Goal: Connect with others: Establish contact or relationships with other users

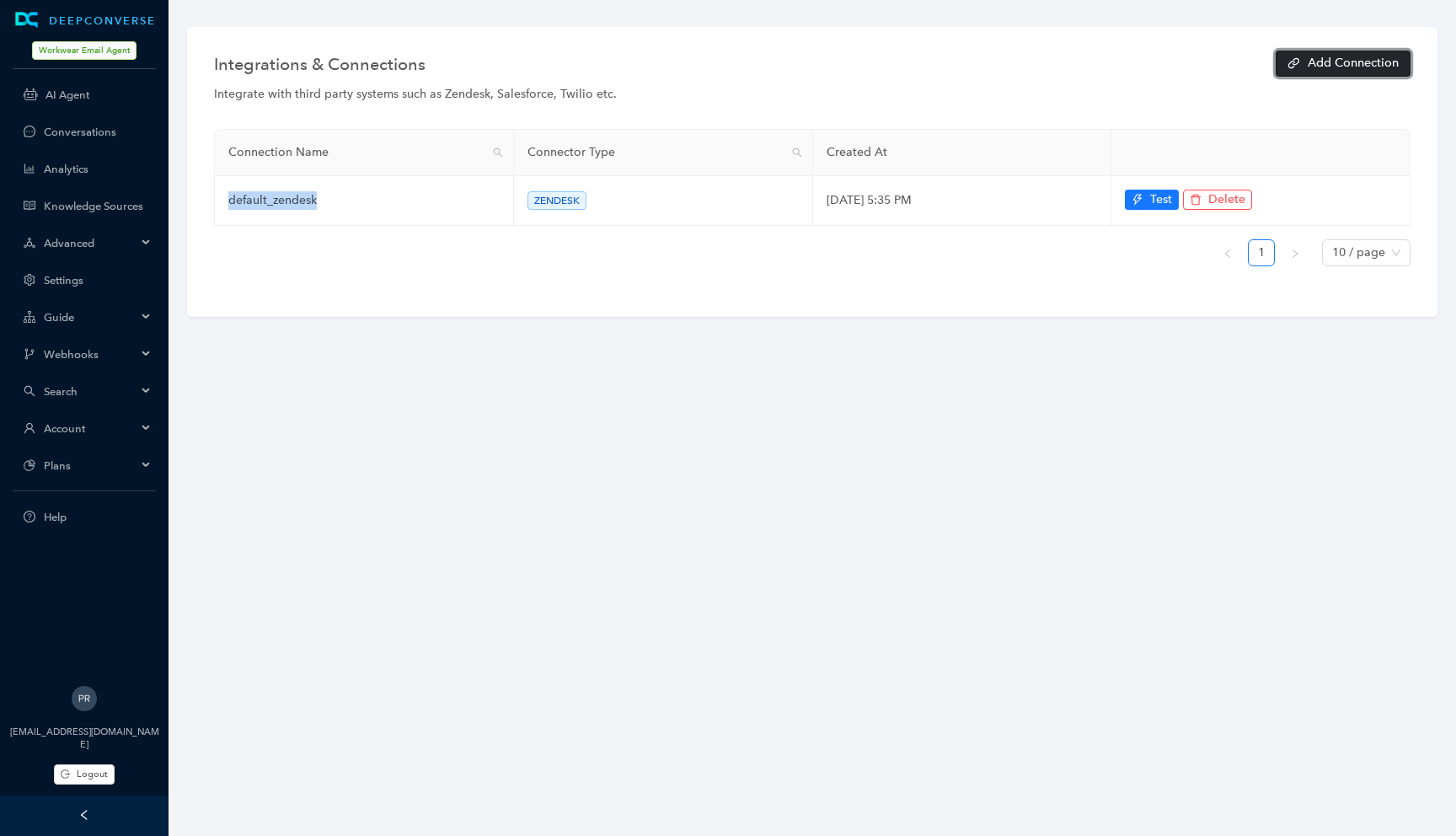
click at [1302, 67] on button "Add Connection" at bounding box center [1342, 64] width 134 height 26
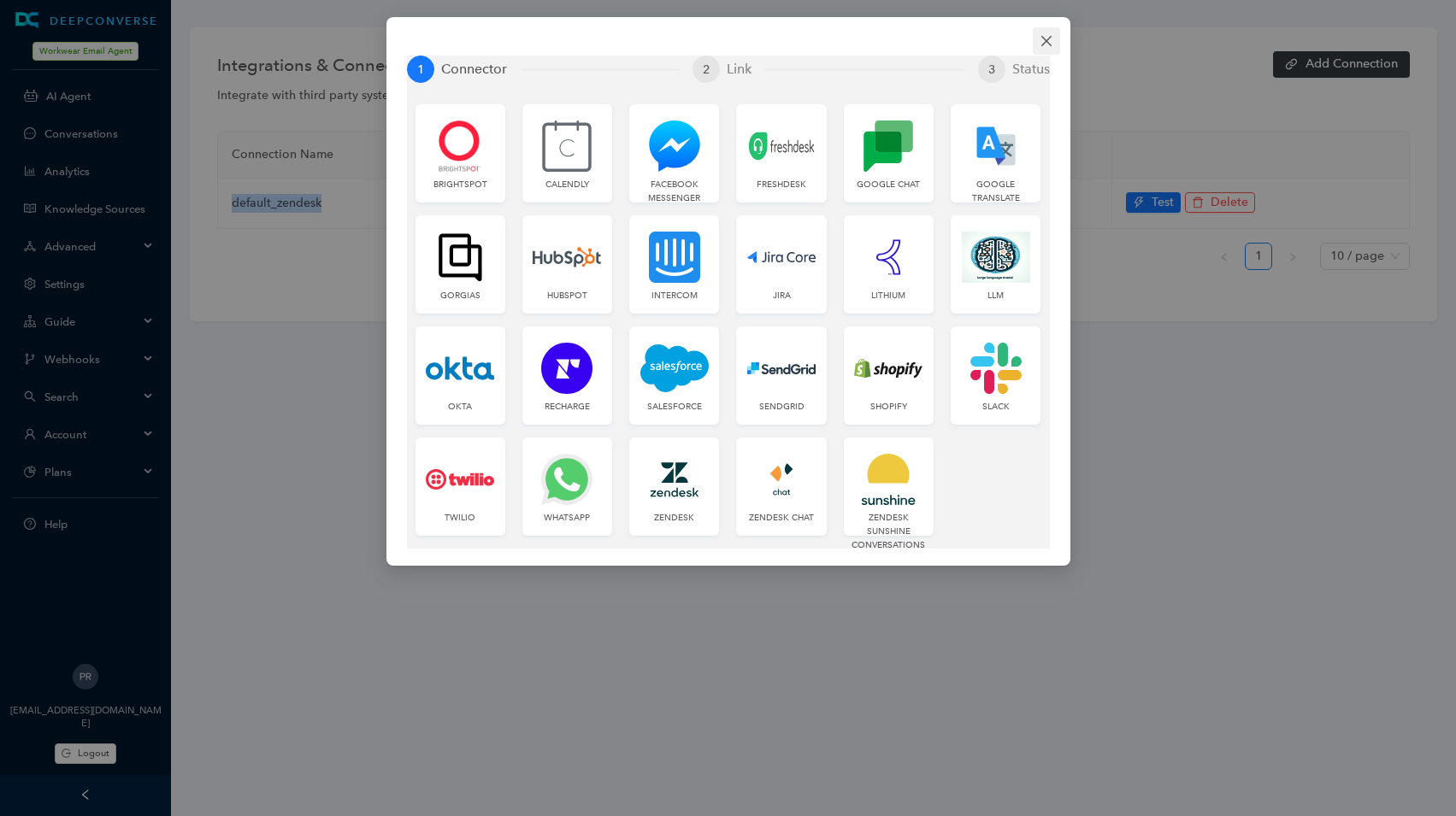
click at [1048, 38] on icon "close" at bounding box center [1045, 41] width 11 height 11
click at [1048, 38] on div "1 Connector 2 Link 3 Status Brightspot Calendly Facebook Messenger Freshdesk Go…" at bounding box center [728, 408] width 1456 height 816
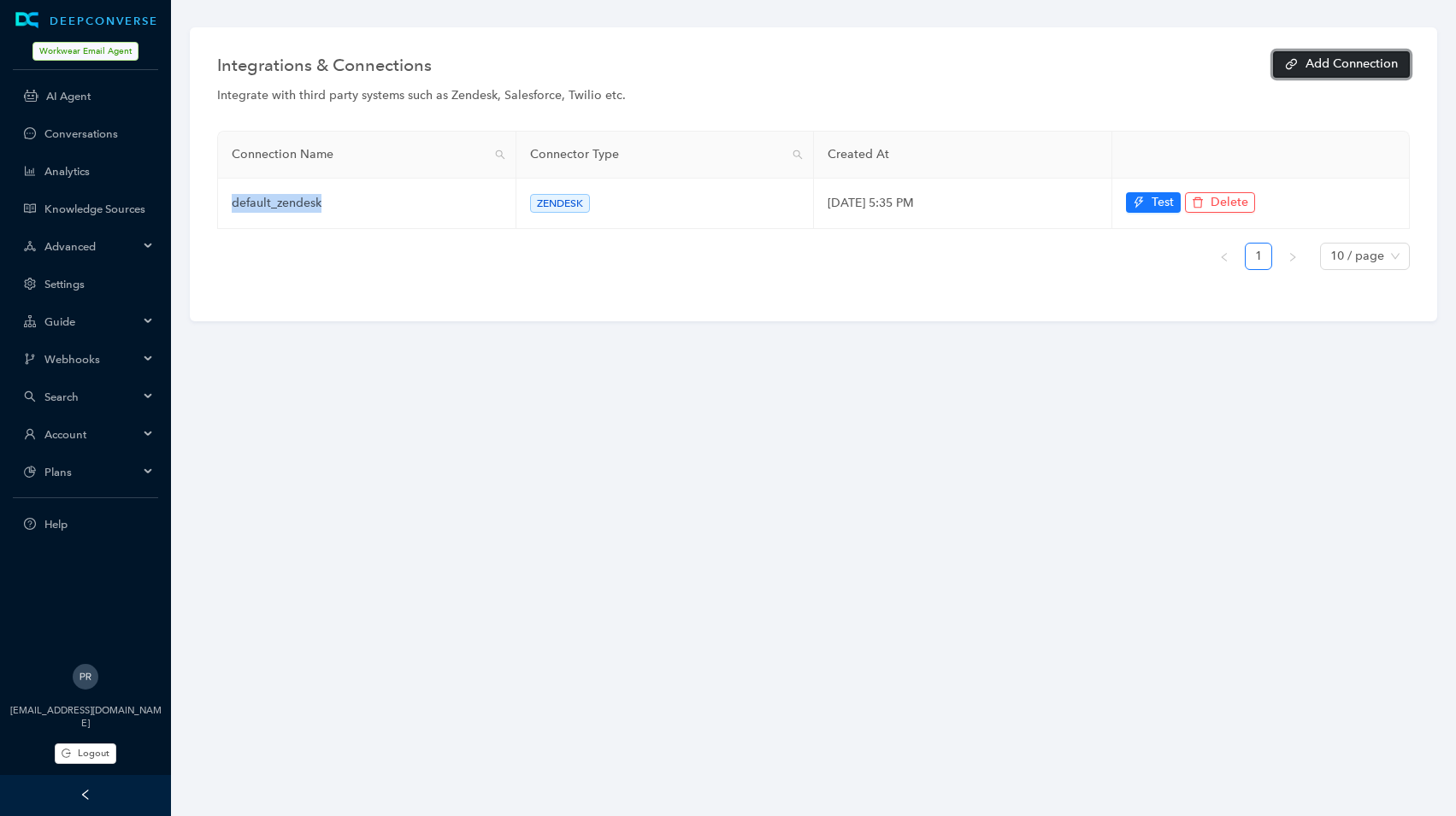
click at [1306, 75] on button "Add Connection" at bounding box center [1340, 65] width 136 height 27
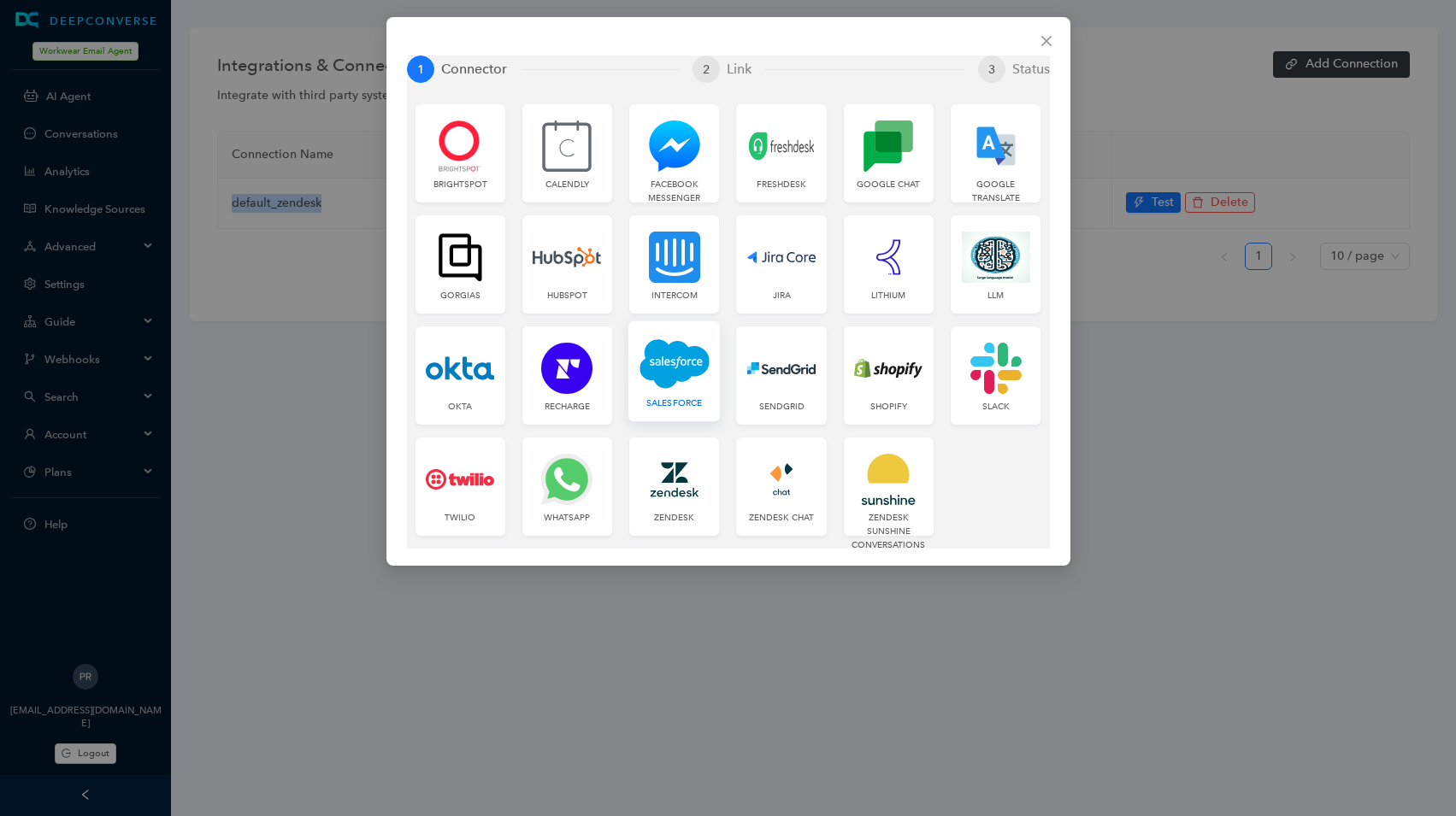
click at [676, 376] on img at bounding box center [675, 363] width 70 height 53
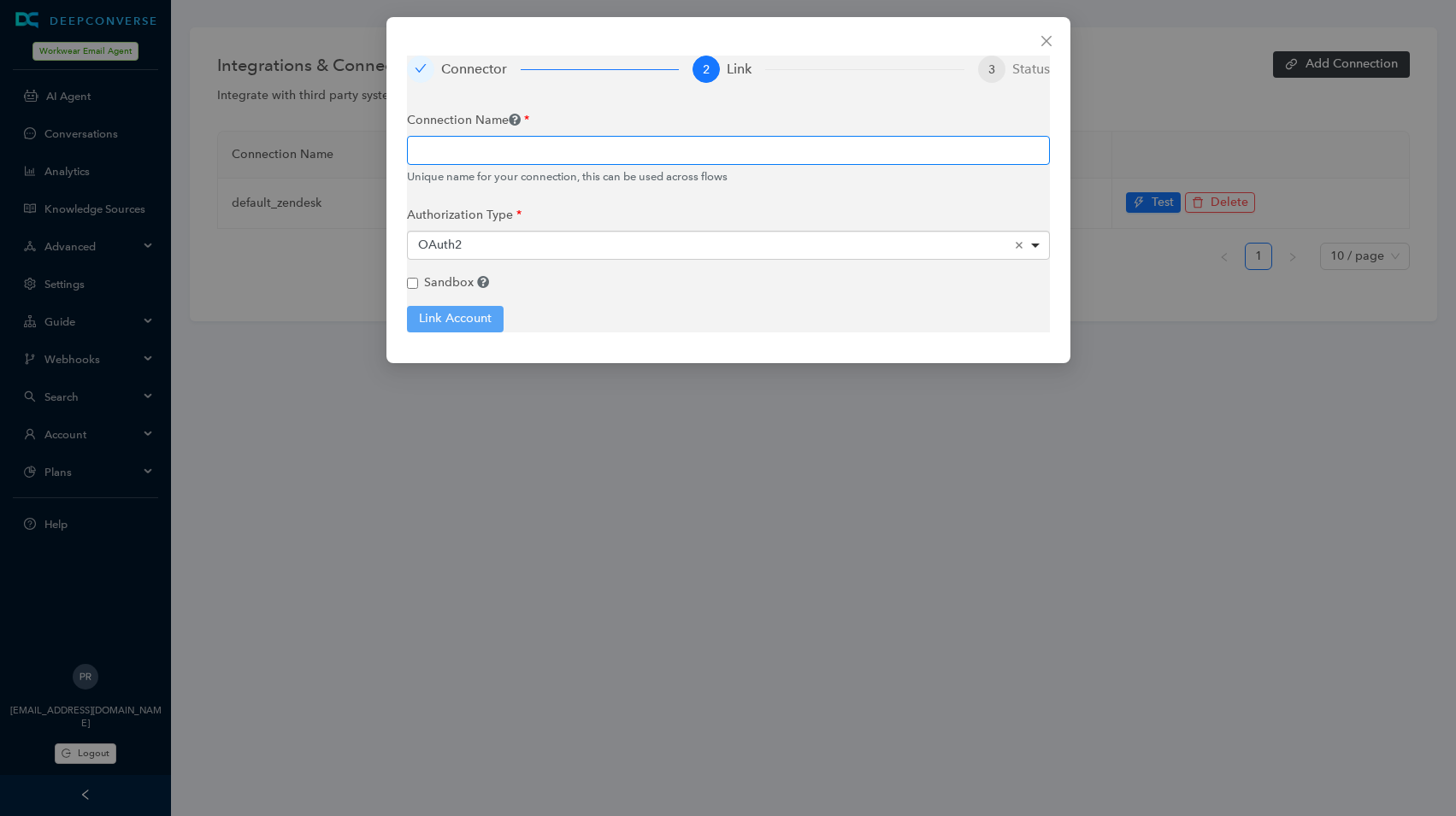
click at [547, 143] on input "text" at bounding box center [728, 151] width 642 height 29
click at [1043, 43] on icon "close" at bounding box center [1045, 41] width 11 height 11
